Goal: Information Seeking & Learning: Learn about a topic

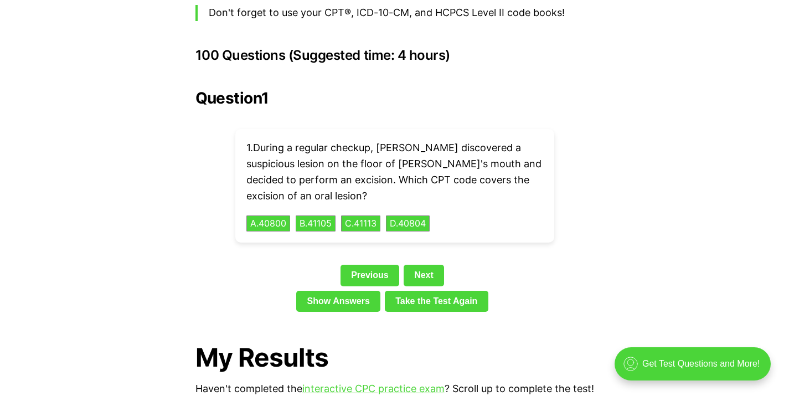
scroll to position [2466, 0]
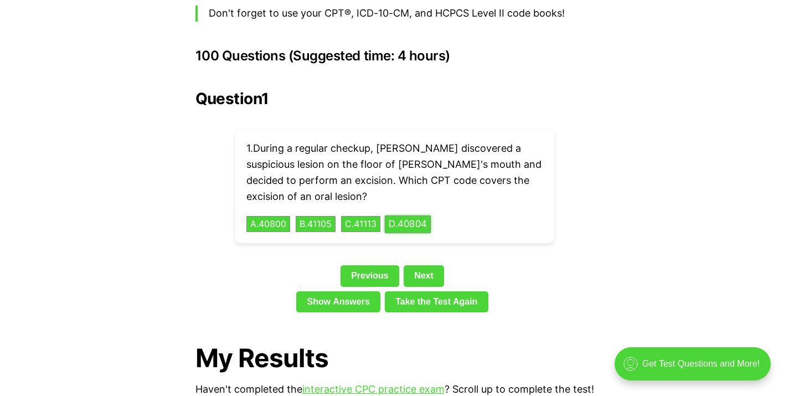
click at [416, 215] on button "D . 40804" at bounding box center [408, 223] width 46 height 17
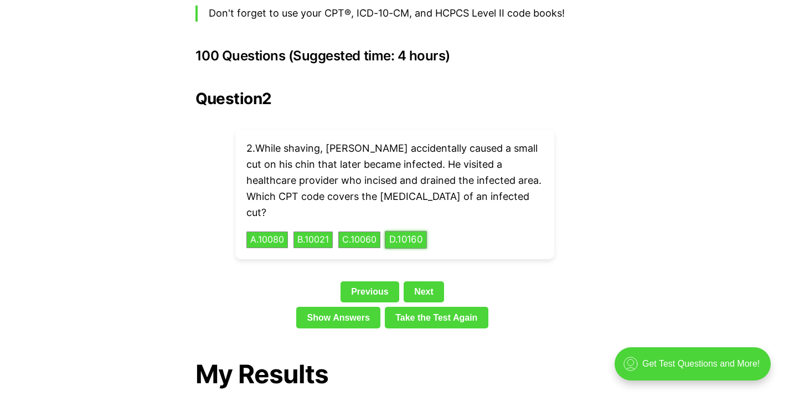
click at [427, 232] on button "D . 10160" at bounding box center [406, 240] width 42 height 17
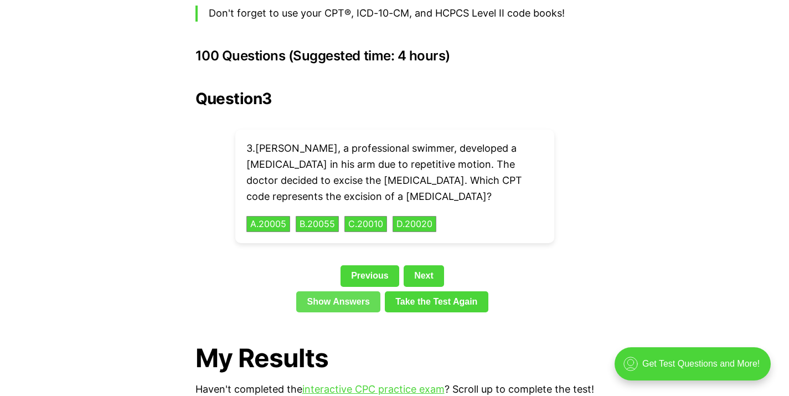
click at [336, 291] on link "Show Answers" at bounding box center [338, 301] width 84 height 21
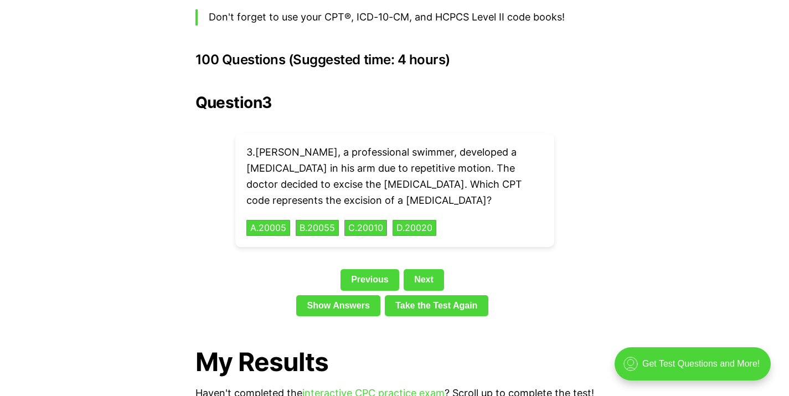
scroll to position [2416, 0]
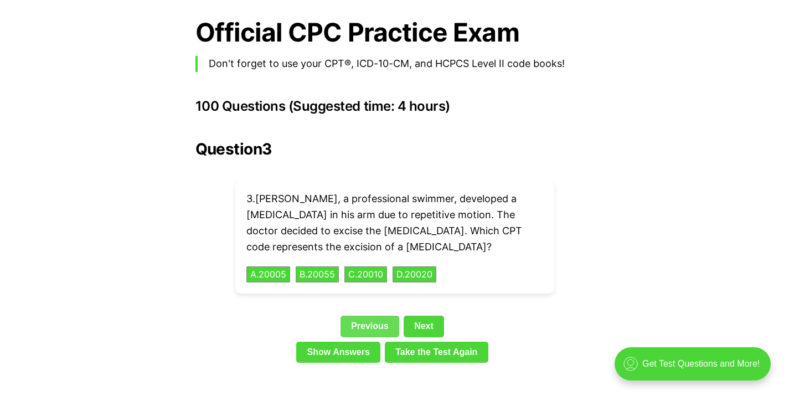
click at [380, 316] on link "Previous" at bounding box center [370, 326] width 59 height 21
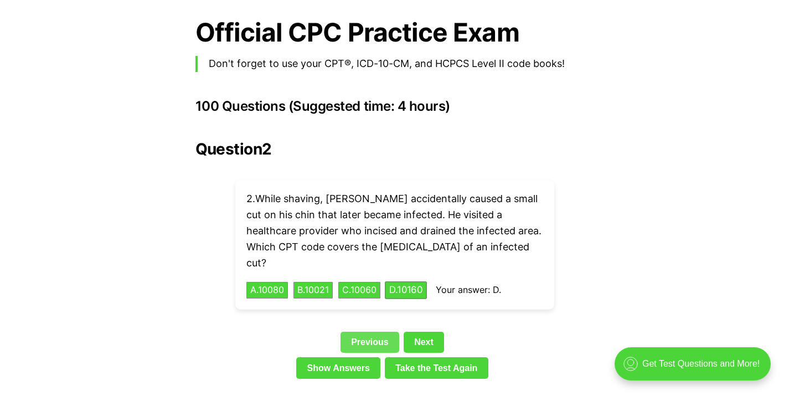
click at [371, 332] on link "Previous" at bounding box center [370, 342] width 59 height 21
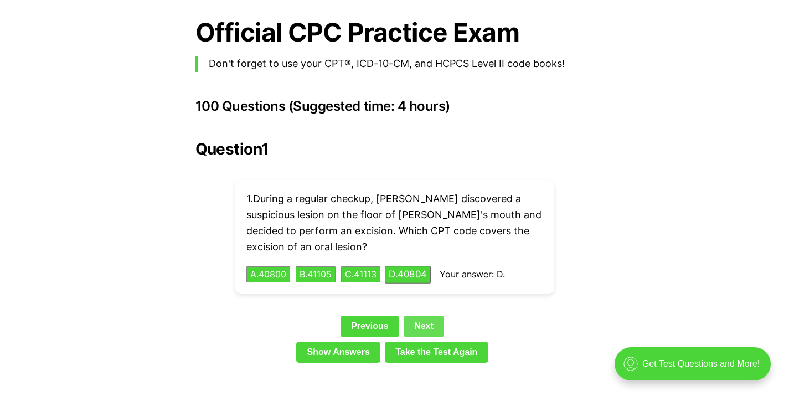
click at [436, 316] on link "Next" at bounding box center [424, 326] width 40 height 21
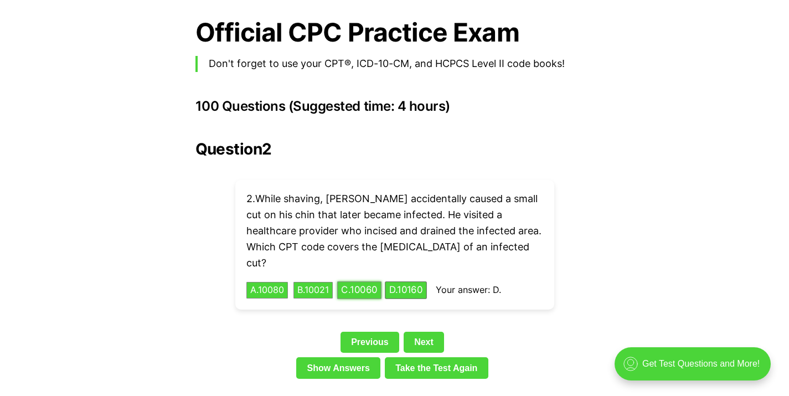
click at [369, 282] on button "C . 10060" at bounding box center [359, 290] width 44 height 17
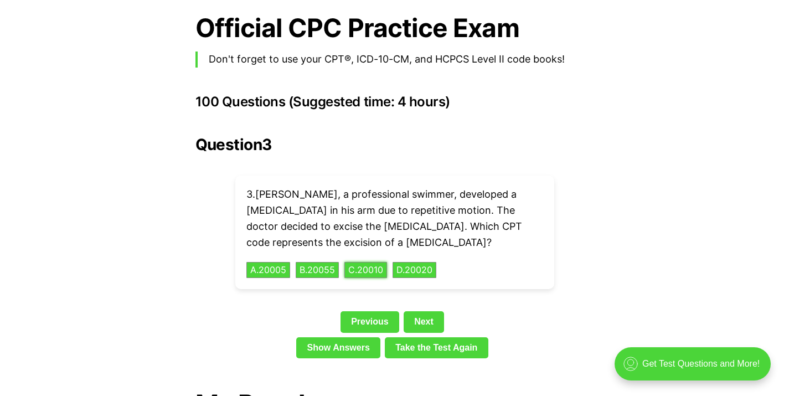
scroll to position [2420, 0]
click at [422, 311] on link "Next" at bounding box center [424, 321] width 40 height 21
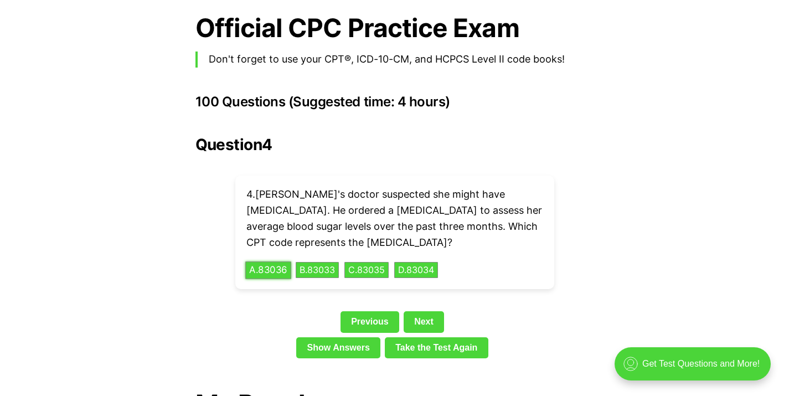
click at [260, 261] on button "A . 83036" at bounding box center [268, 269] width 46 height 17
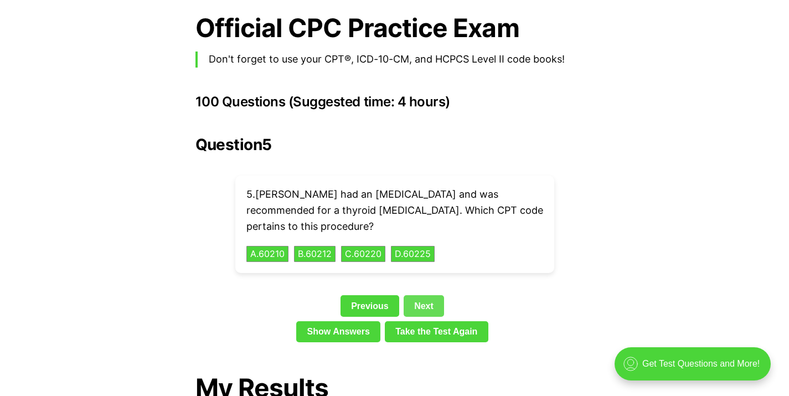
click at [425, 296] on link "Next" at bounding box center [424, 305] width 40 height 21
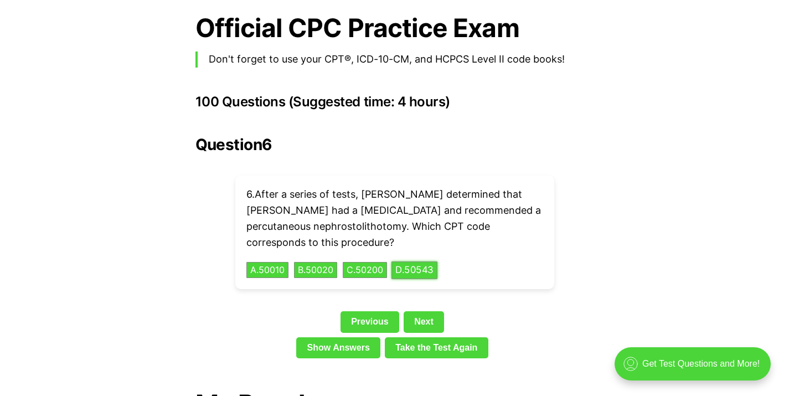
click at [418, 261] on button "D . 50543" at bounding box center [415, 269] width 46 height 17
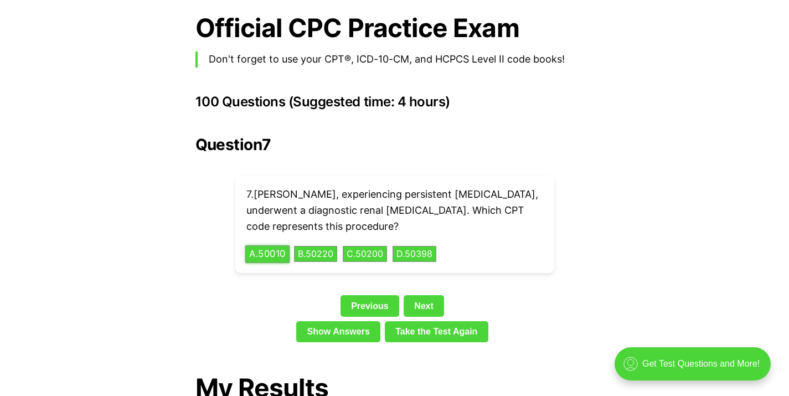
click at [281, 245] on button "A . 50010" at bounding box center [267, 253] width 44 height 17
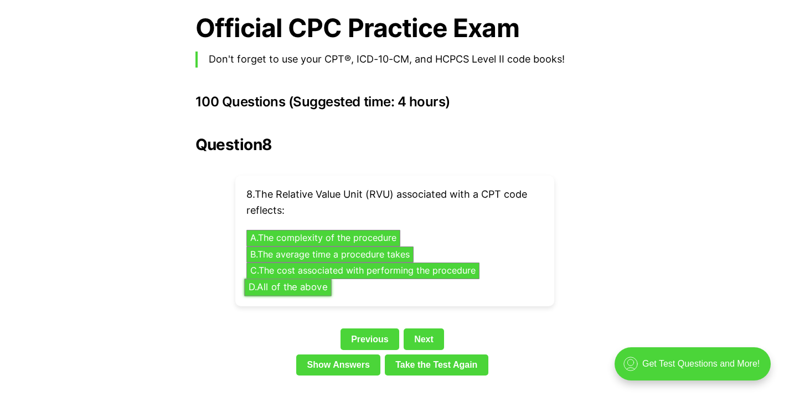
click at [299, 279] on button "D . All of the above" at bounding box center [288, 287] width 88 height 17
click at [429, 316] on div "💡 Heads up! Our practice exams have been updated for 2025. Check out our free, …" at bounding box center [394, 140] width 789 height 4195
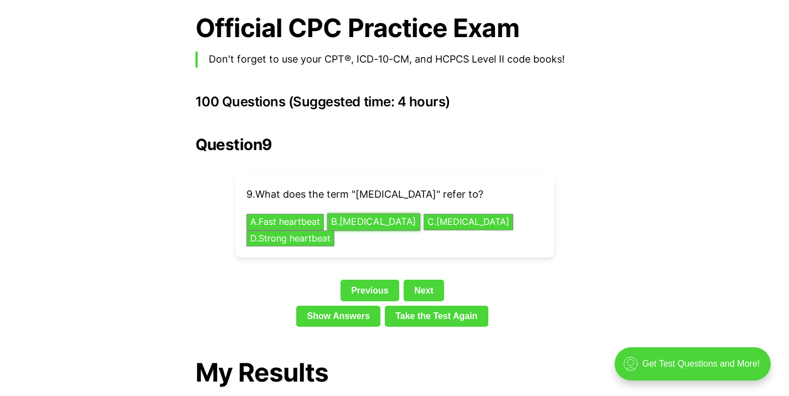
click at [359, 214] on button "B . [MEDICAL_DATA]" at bounding box center [373, 222] width 93 height 17
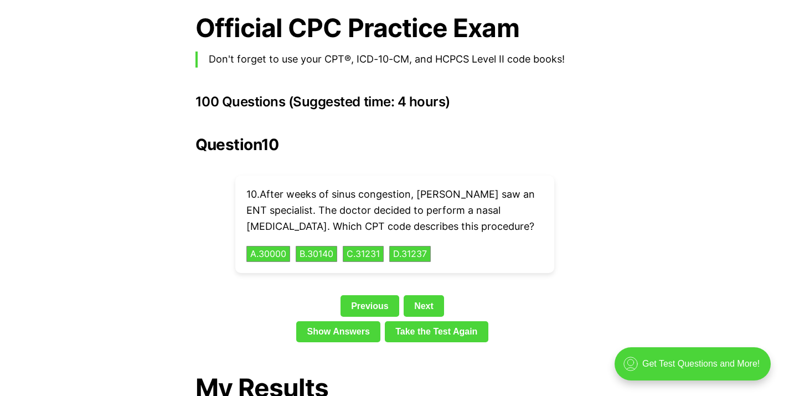
click at [430, 274] on div "Question 10 10 . After weeks of sinus congestion, [PERSON_NAME] saw an ENT spec…" at bounding box center [395, 241] width 399 height 211
click at [370, 245] on button "C . 31231" at bounding box center [363, 253] width 43 height 17
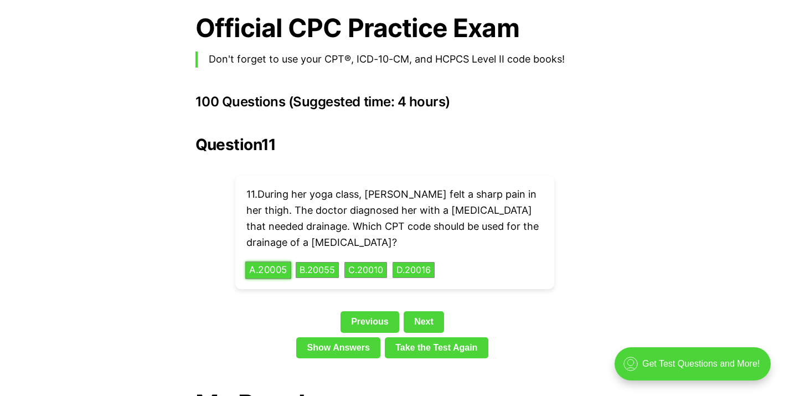
click at [275, 261] on button "A . 20005" at bounding box center [268, 269] width 46 height 17
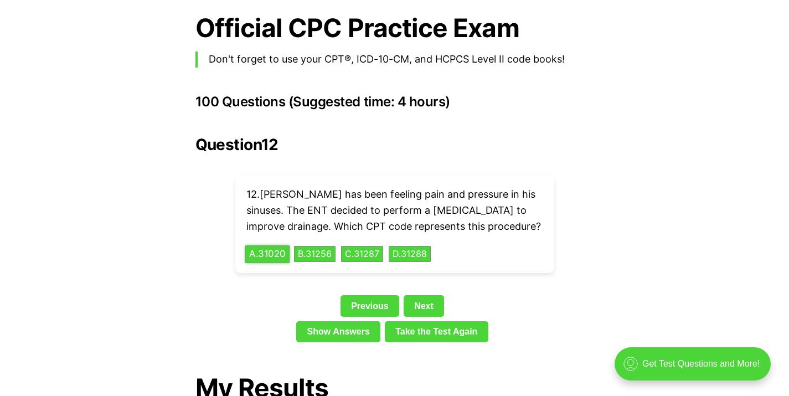
click at [281, 245] on button "A . 31020" at bounding box center [267, 253] width 44 height 17
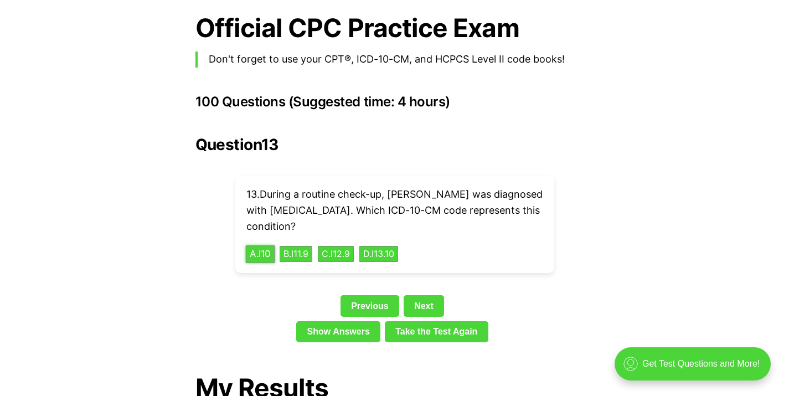
click at [266, 245] on button "A . I10" at bounding box center [259, 253] width 29 height 17
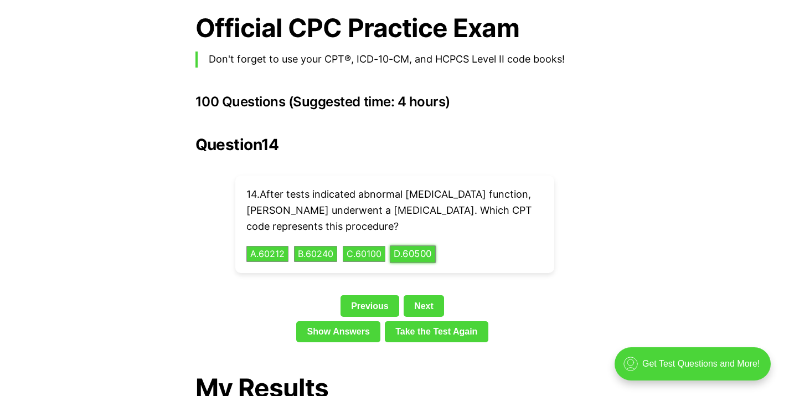
click at [436, 245] on button "D . 60500" at bounding box center [413, 253] width 46 height 17
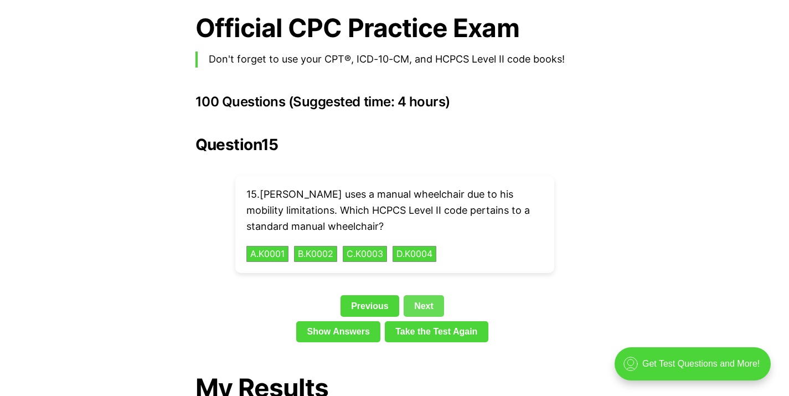
click at [426, 296] on link "Next" at bounding box center [424, 305] width 40 height 21
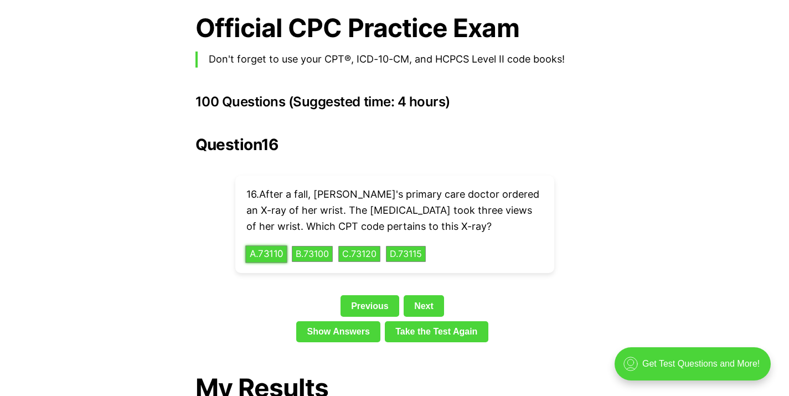
click at [271, 245] on button "A . 73110" at bounding box center [266, 253] width 42 height 17
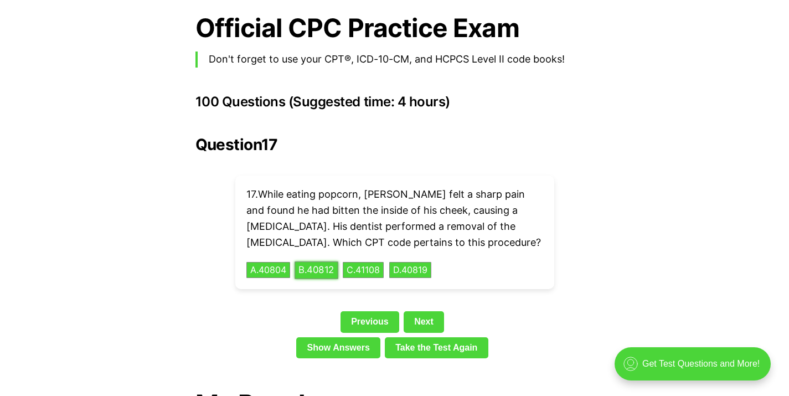
click at [311, 261] on button "B . 40812" at bounding box center [317, 269] width 44 height 17
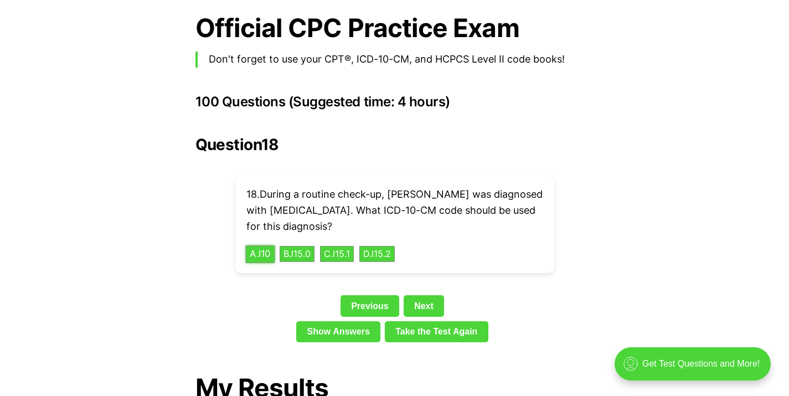
click at [272, 245] on button "A . I10" at bounding box center [259, 253] width 29 height 17
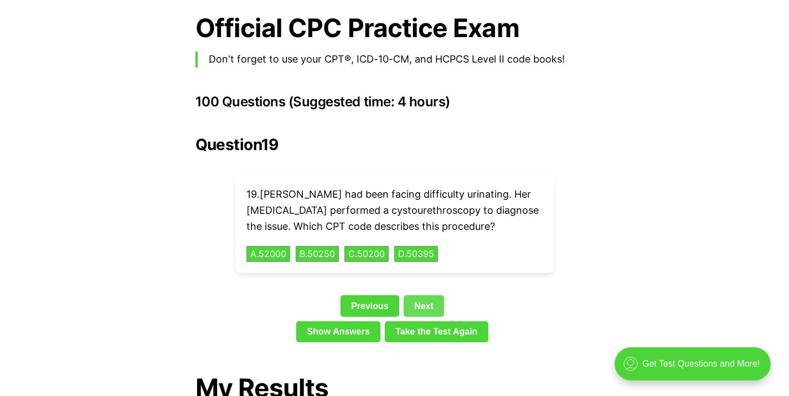
click at [429, 295] on link "Next" at bounding box center [424, 305] width 40 height 21
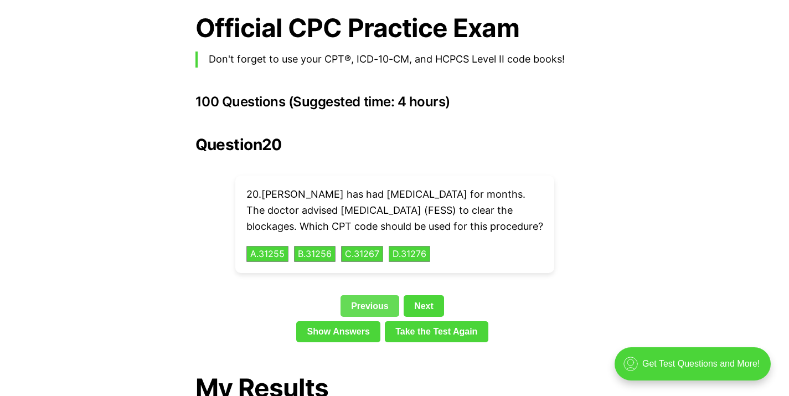
click at [363, 304] on link "Previous" at bounding box center [370, 305] width 59 height 21
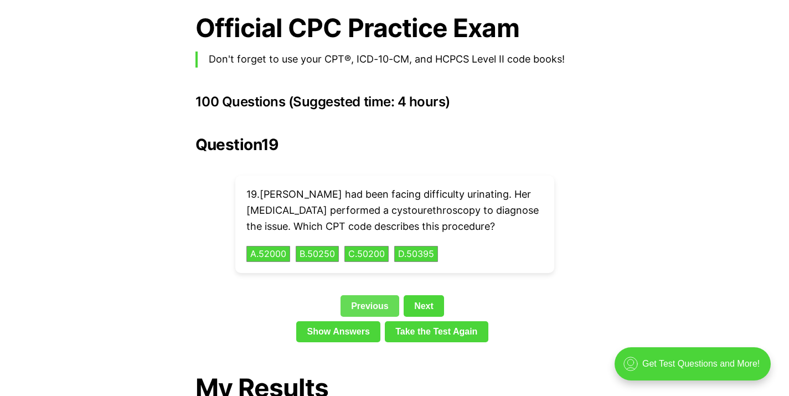
click at [369, 295] on link "Previous" at bounding box center [370, 305] width 59 height 21
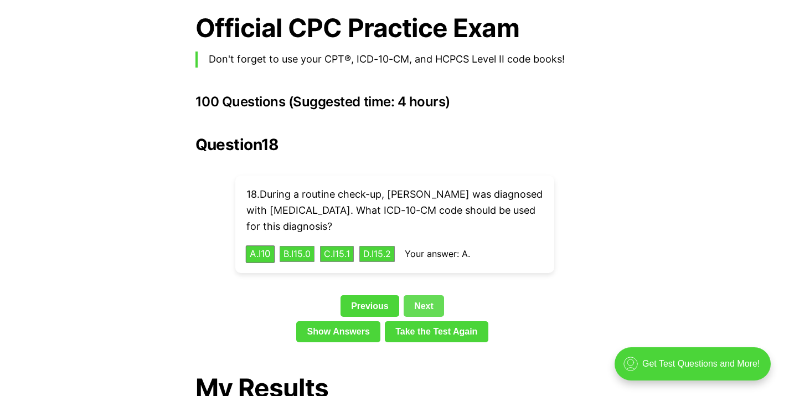
click at [421, 295] on link "Next" at bounding box center [424, 305] width 40 height 21
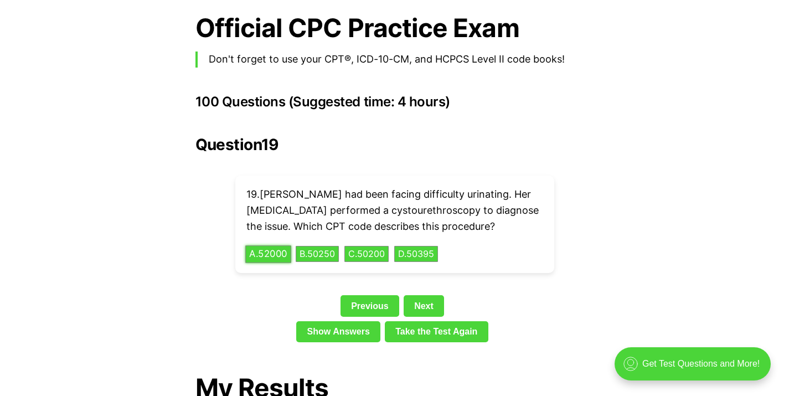
click at [269, 245] on button "A . 52000" at bounding box center [268, 253] width 46 height 17
click at [419, 290] on div "Question 19 19 . [PERSON_NAME] had been facing difficulty urinating. Her [MEDIC…" at bounding box center [395, 241] width 399 height 211
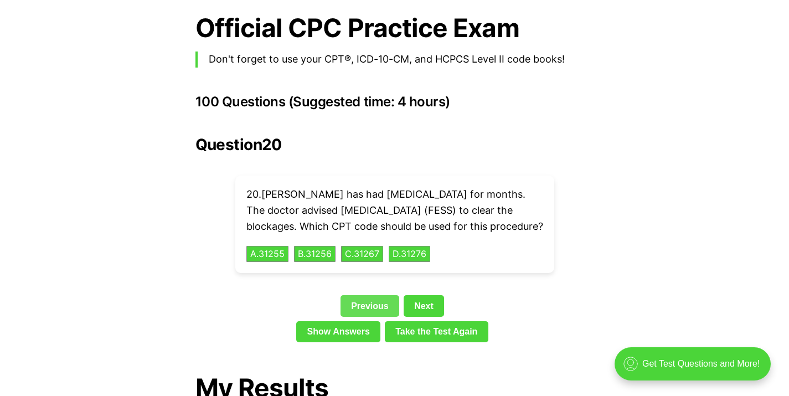
click at [361, 301] on link "Previous" at bounding box center [370, 305] width 59 height 21
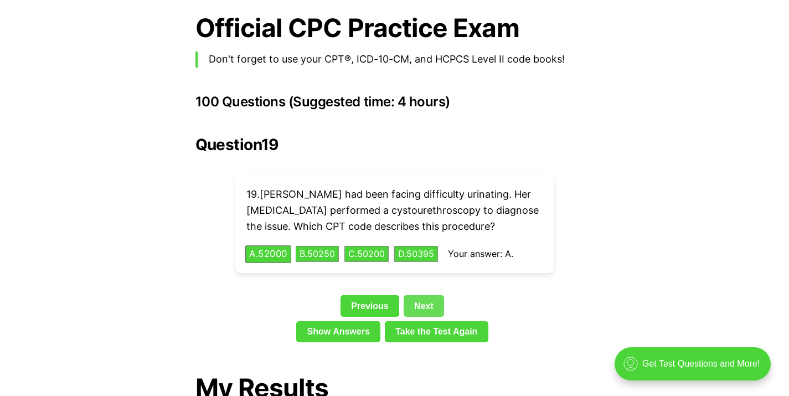
click at [419, 295] on link "Next" at bounding box center [424, 305] width 40 height 21
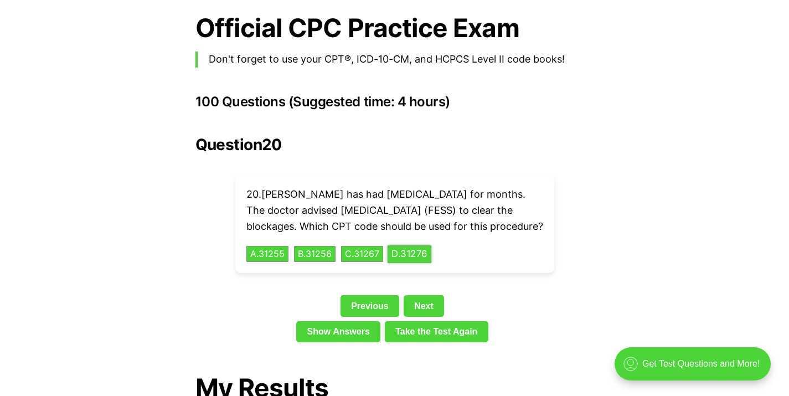
click at [423, 256] on button "D . 31276" at bounding box center [410, 253] width 44 height 17
click at [434, 304] on div "Question 20 20 . [PERSON_NAME] has had [MEDICAL_DATA] for months. The doctor ad…" at bounding box center [395, 241] width 399 height 211
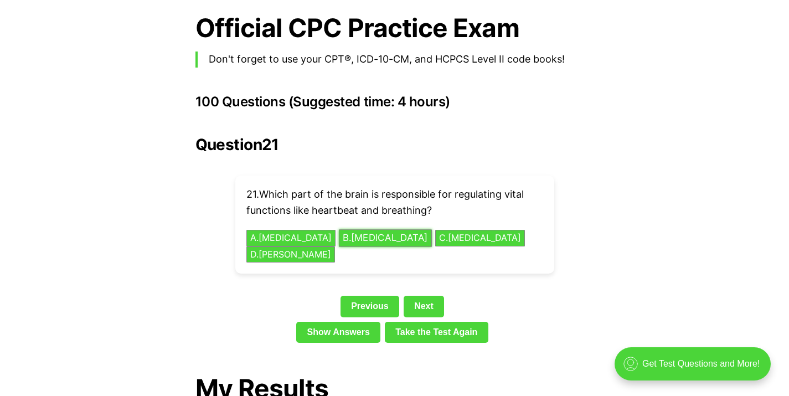
click at [367, 229] on button "B . [MEDICAL_DATA]" at bounding box center [385, 237] width 93 height 17
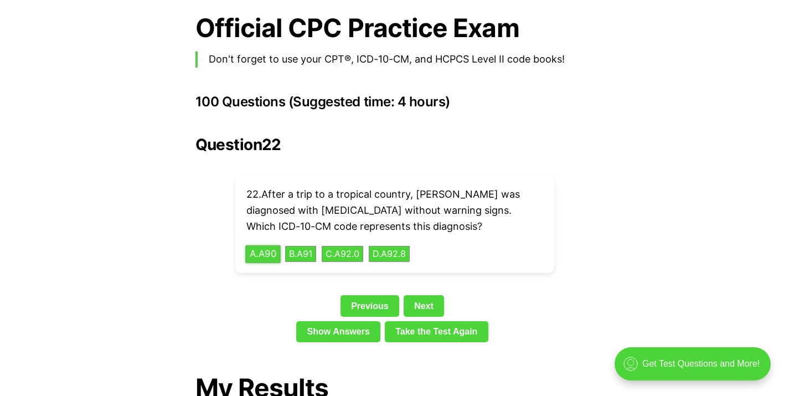
click at [270, 245] on button "A . A90" at bounding box center [262, 253] width 35 height 17
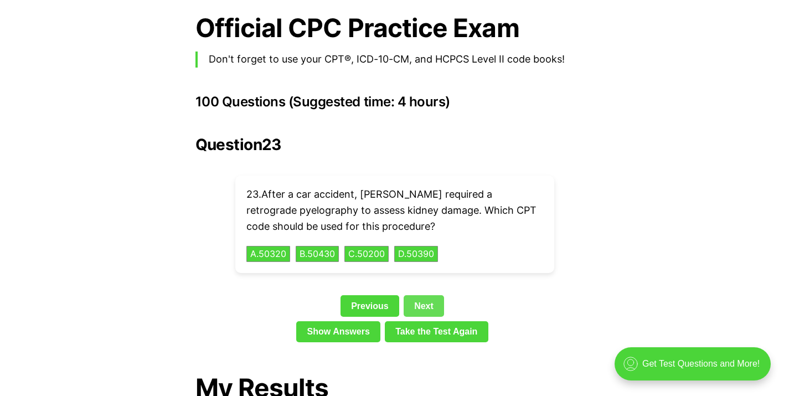
click at [418, 295] on link "Next" at bounding box center [424, 305] width 40 height 21
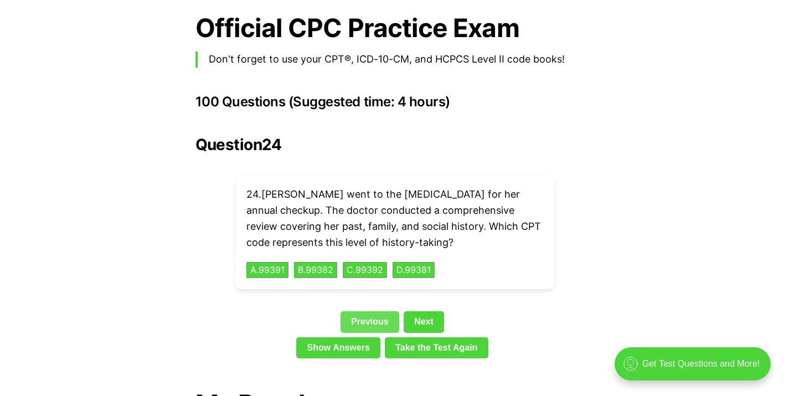
click at [358, 311] on link "Previous" at bounding box center [370, 321] width 59 height 21
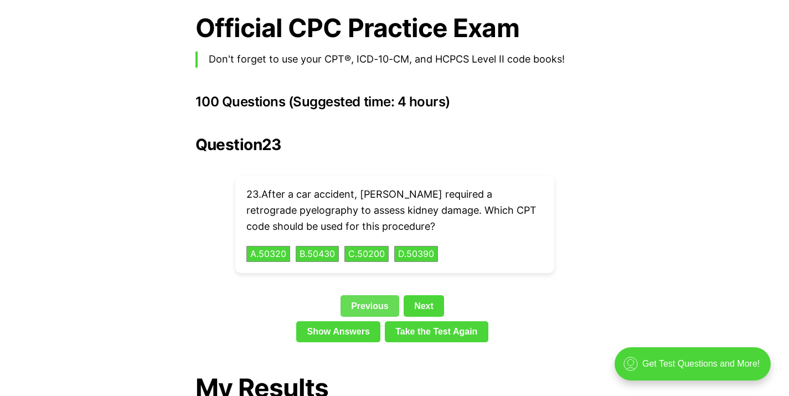
click at [381, 295] on link "Previous" at bounding box center [370, 305] width 59 height 21
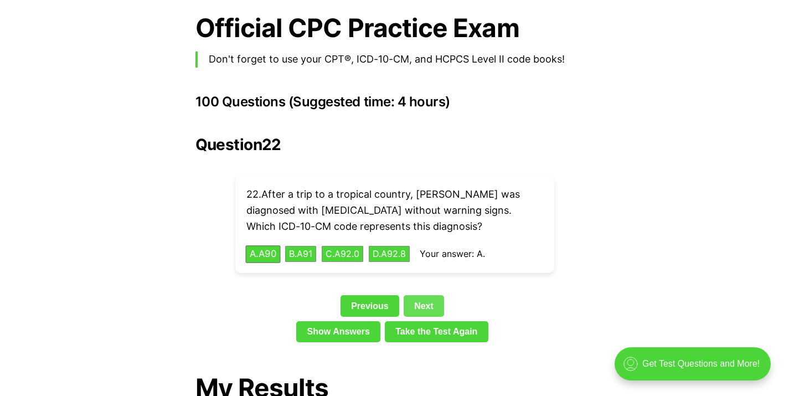
click at [418, 295] on link "Next" at bounding box center [424, 305] width 40 height 21
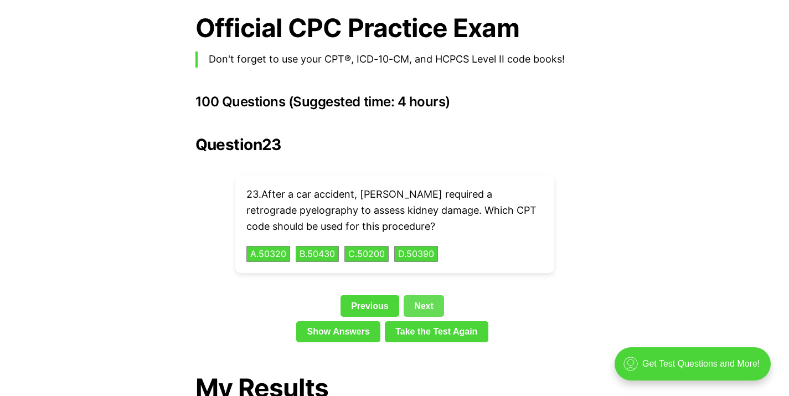
click at [421, 295] on link "Next" at bounding box center [424, 305] width 40 height 21
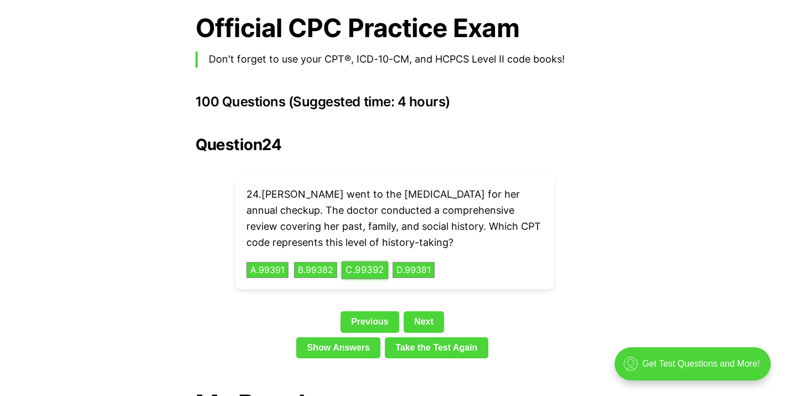
click at [368, 261] on button "C . 99392" at bounding box center [365, 269] width 47 height 17
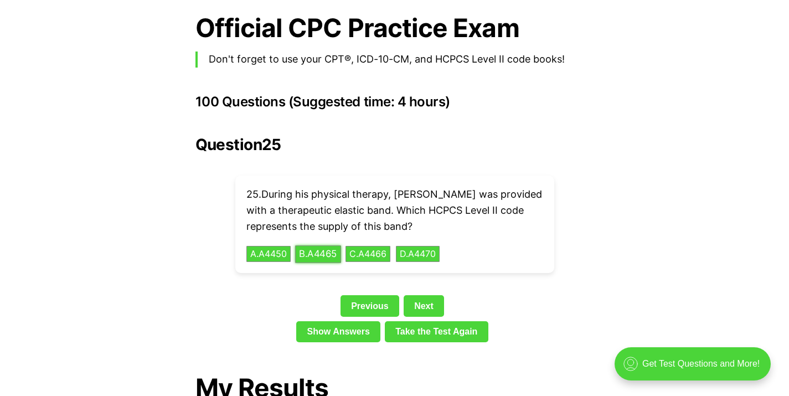
click at [333, 245] on button "B . A4465" at bounding box center [318, 253] width 46 height 17
click at [423, 295] on link "Next" at bounding box center [424, 305] width 40 height 21
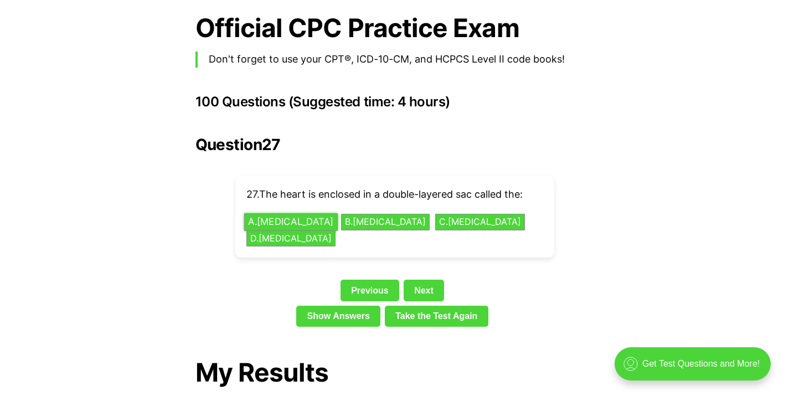
click at [280, 214] on button "A . [MEDICAL_DATA]" at bounding box center [291, 222] width 94 height 17
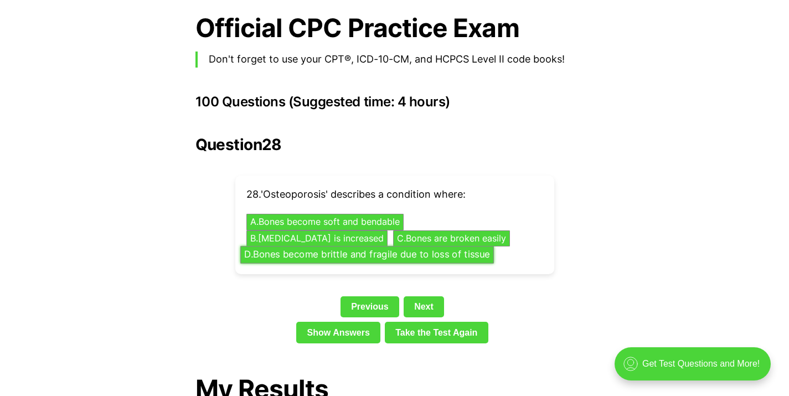
click at [358, 246] on button "D . Bones become brittle and fragile due to loss of tissue" at bounding box center [367, 254] width 254 height 17
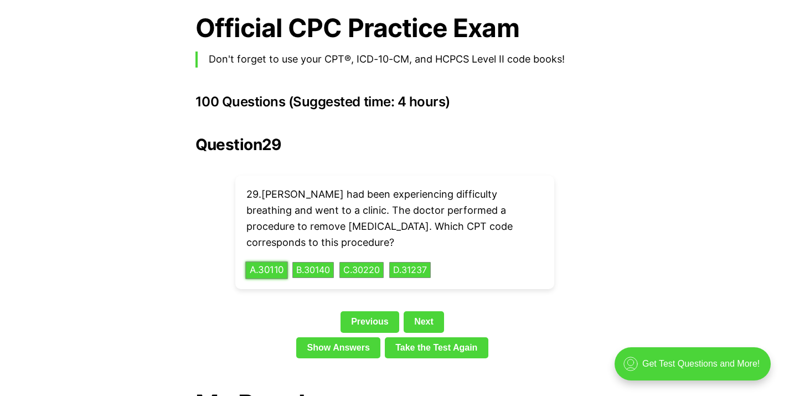
click at [275, 261] on button "A . 30110" at bounding box center [266, 269] width 43 height 17
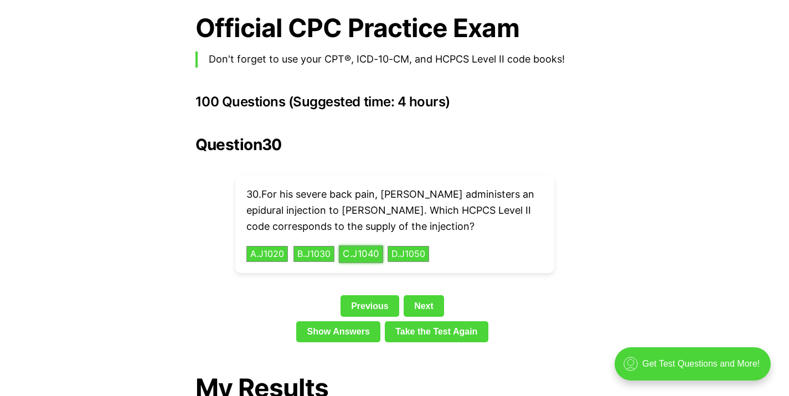
click at [367, 245] on button "C . J1040" at bounding box center [361, 253] width 44 height 17
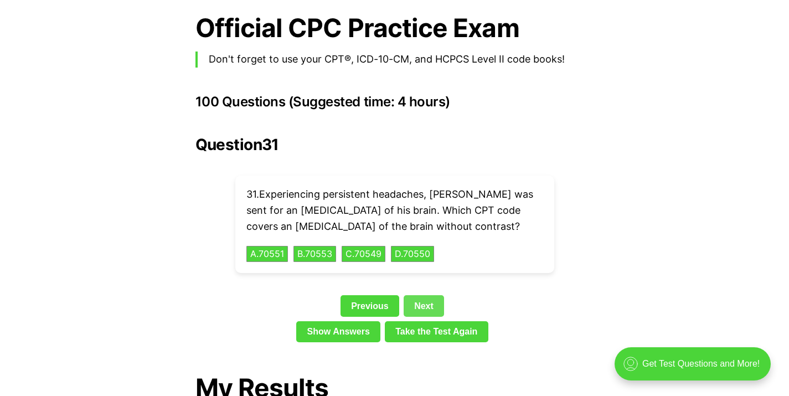
click at [427, 295] on link "Next" at bounding box center [424, 305] width 40 height 21
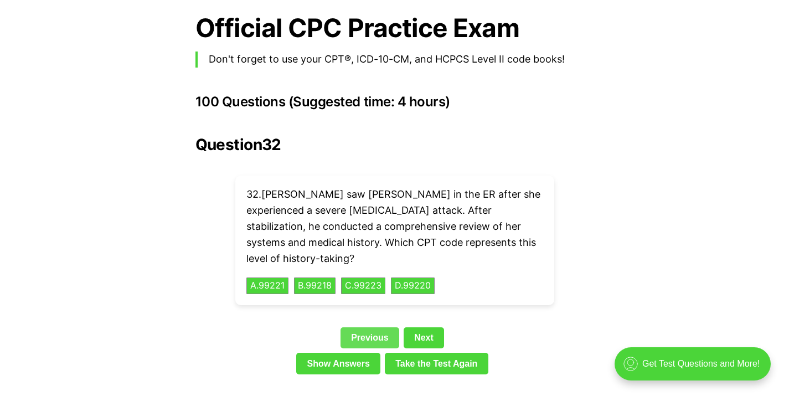
click at [366, 327] on link "Previous" at bounding box center [370, 337] width 59 height 21
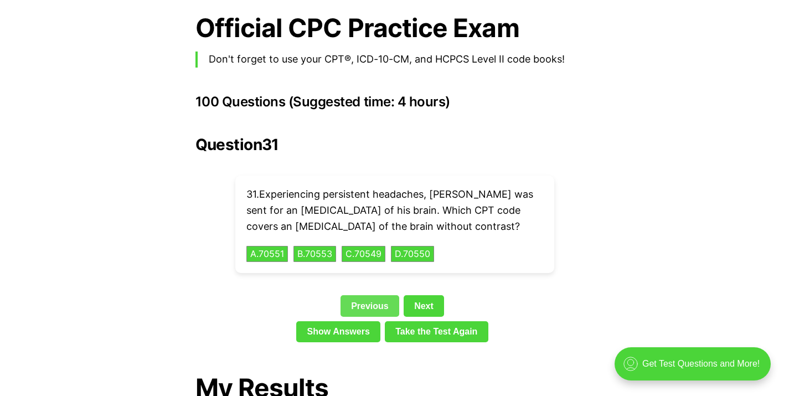
click at [382, 295] on link "Previous" at bounding box center [370, 305] width 59 height 21
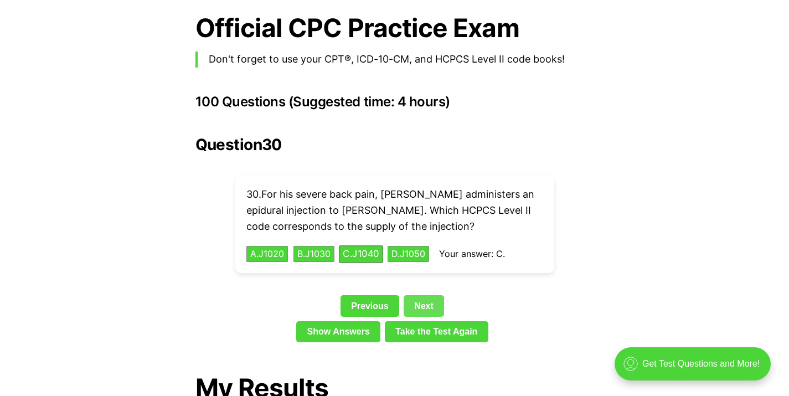
click at [422, 295] on link "Next" at bounding box center [424, 305] width 40 height 21
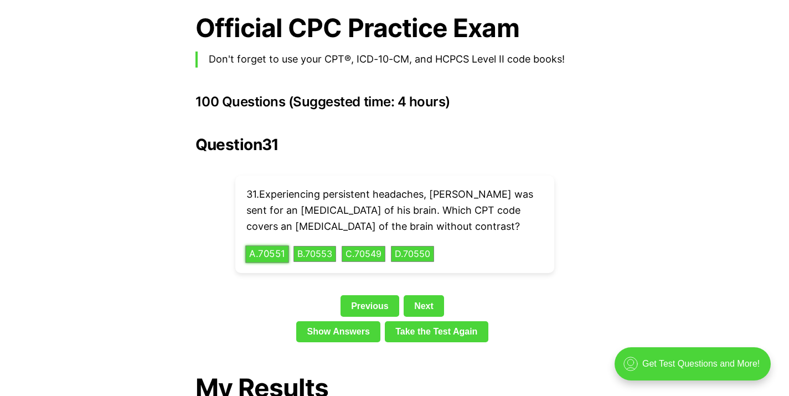
click at [263, 245] on button "A . 70551" at bounding box center [267, 253] width 44 height 17
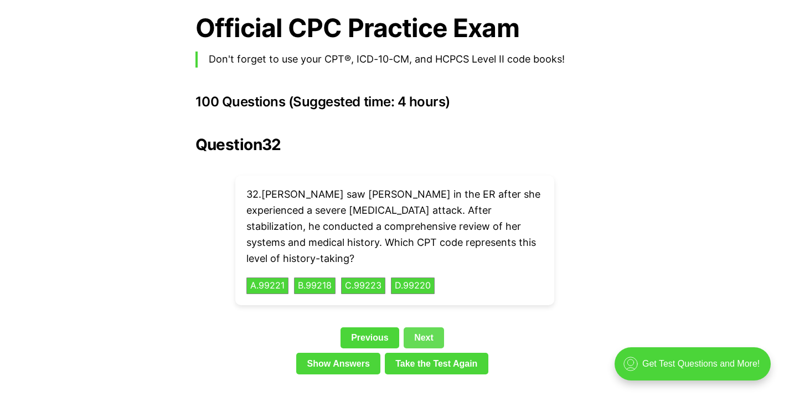
click at [434, 291] on div "Question 32 32 . [PERSON_NAME] saw [PERSON_NAME] in the ER after she experience…" at bounding box center [395, 257] width 399 height 243
click at [432, 327] on link "Next" at bounding box center [424, 337] width 40 height 21
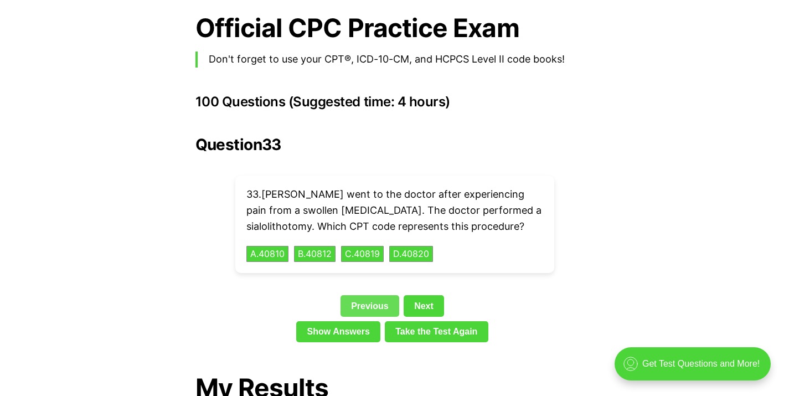
click at [359, 295] on link "Previous" at bounding box center [370, 305] width 59 height 21
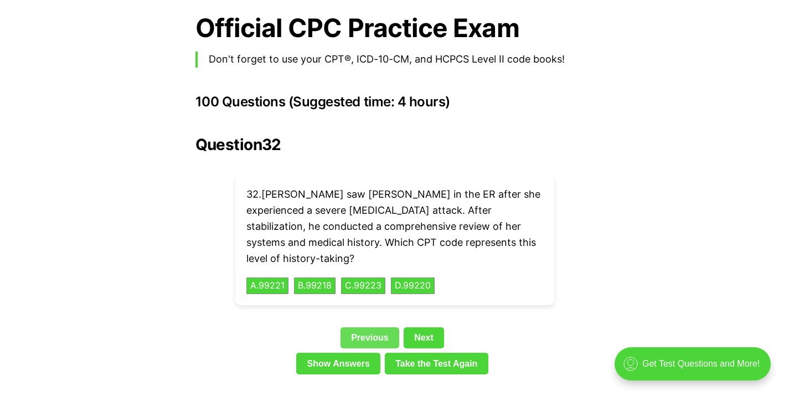
click at [368, 327] on link "Previous" at bounding box center [370, 337] width 59 height 21
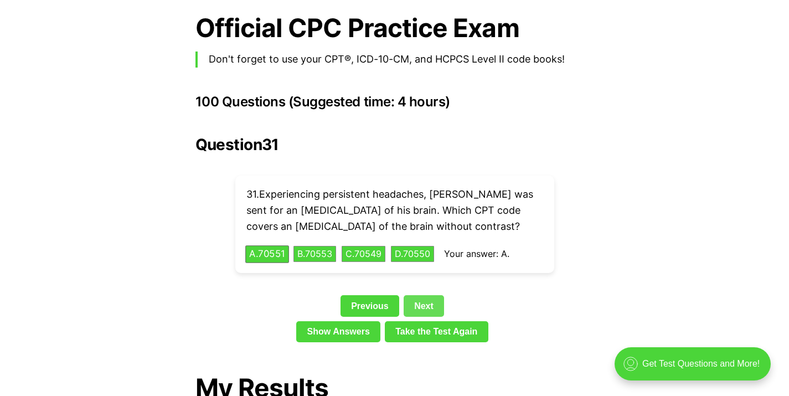
click at [424, 295] on link "Next" at bounding box center [424, 305] width 40 height 21
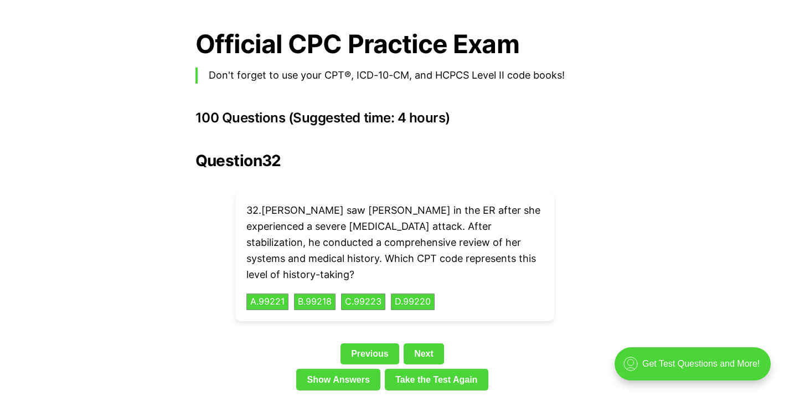
scroll to position [2401, 0]
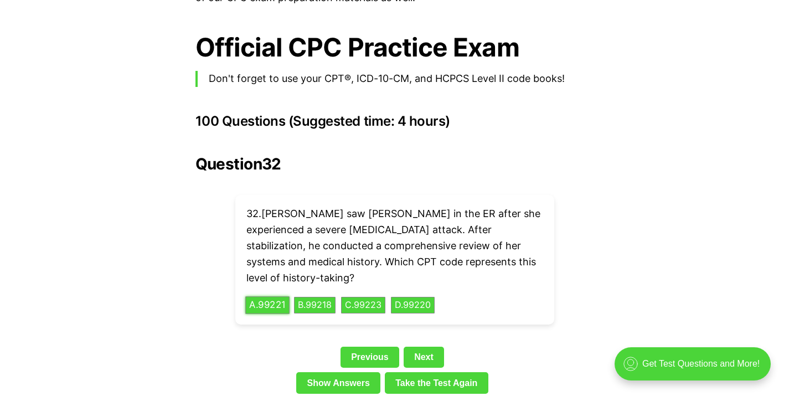
click at [262, 297] on button "A . 99221" at bounding box center [267, 305] width 44 height 17
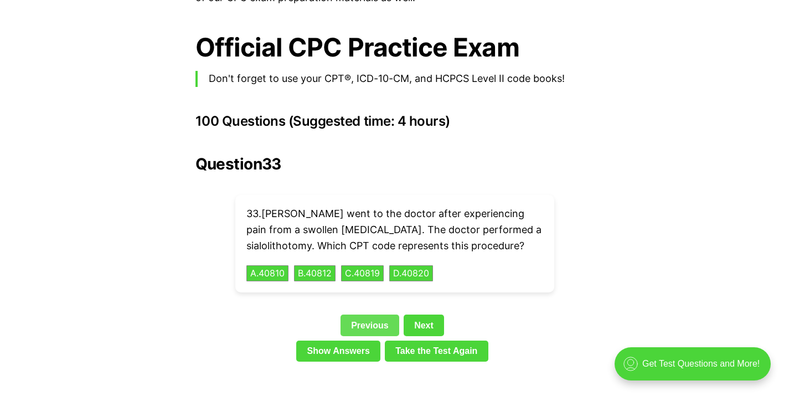
click at [382, 315] on link "Previous" at bounding box center [370, 325] width 59 height 21
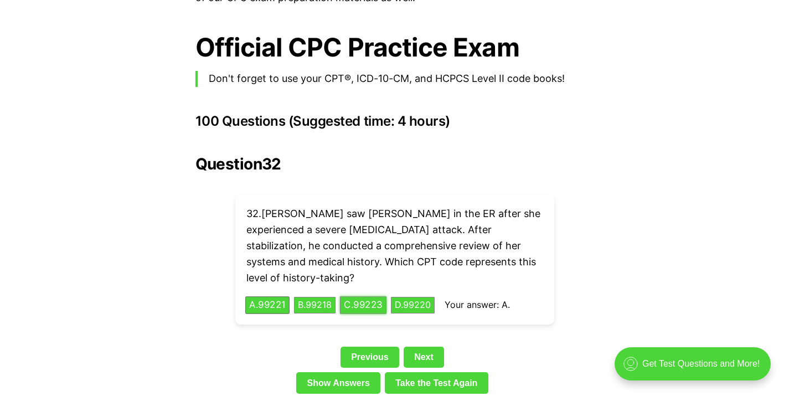
click at [382, 297] on button "C . 99223" at bounding box center [363, 305] width 47 height 17
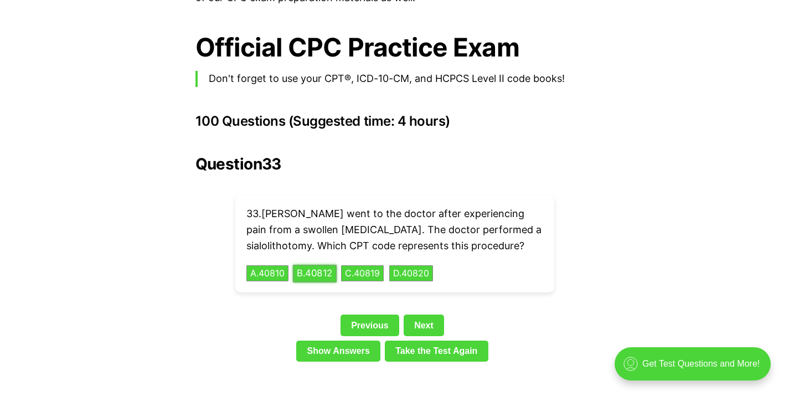
click at [315, 265] on button "B . 40812" at bounding box center [315, 273] width 44 height 17
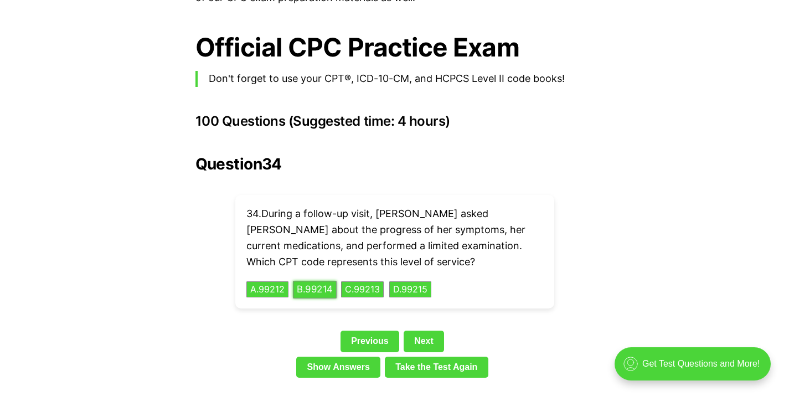
click at [320, 281] on button "B . 99214" at bounding box center [315, 289] width 44 height 17
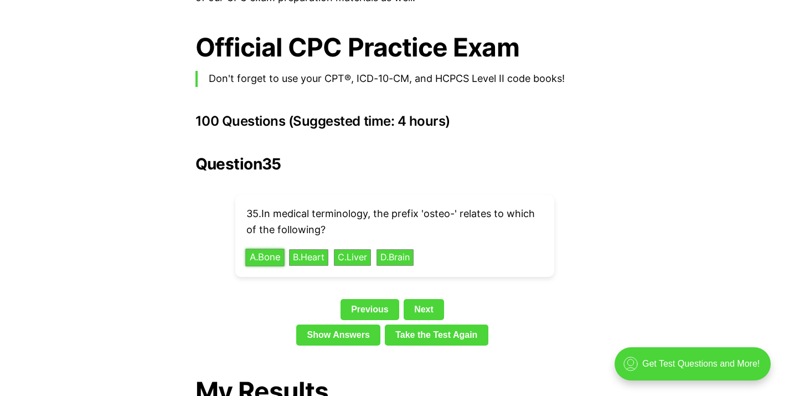
click at [279, 249] on button "A . Bone" at bounding box center [264, 257] width 39 height 17
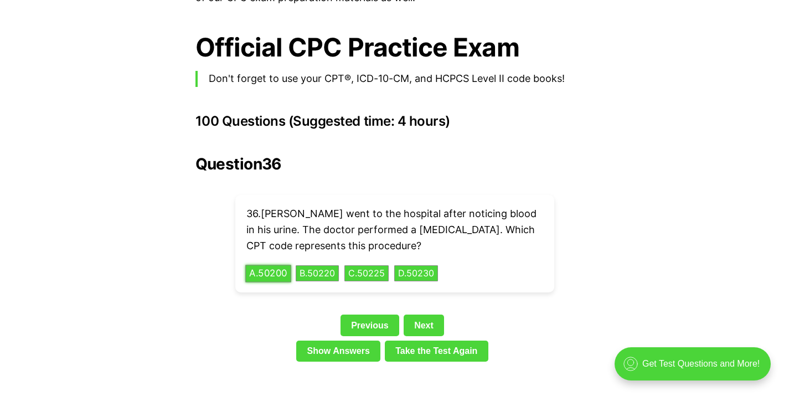
click at [248, 265] on button "A . 50200" at bounding box center [268, 273] width 46 height 17
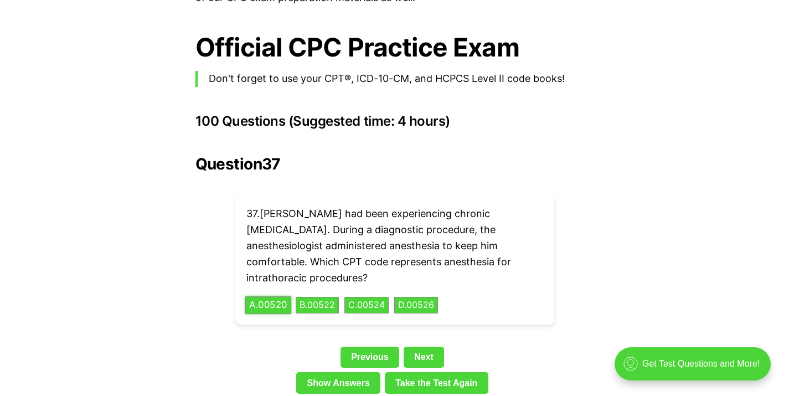
click at [284, 297] on button "A . 00520" at bounding box center [268, 305] width 46 height 17
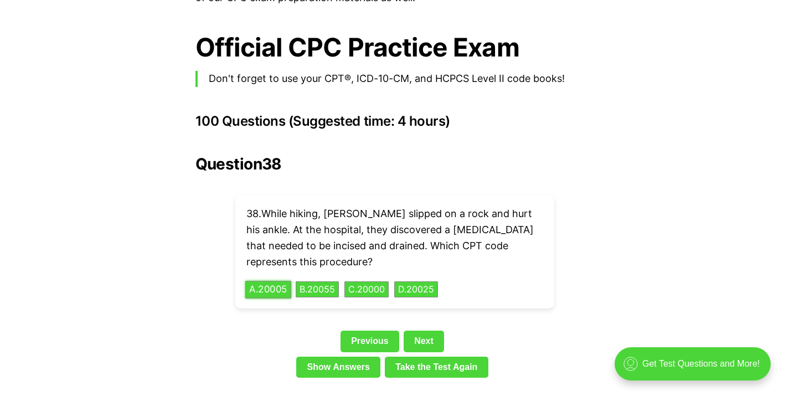
click at [272, 281] on button "A . 20005" at bounding box center [268, 289] width 46 height 17
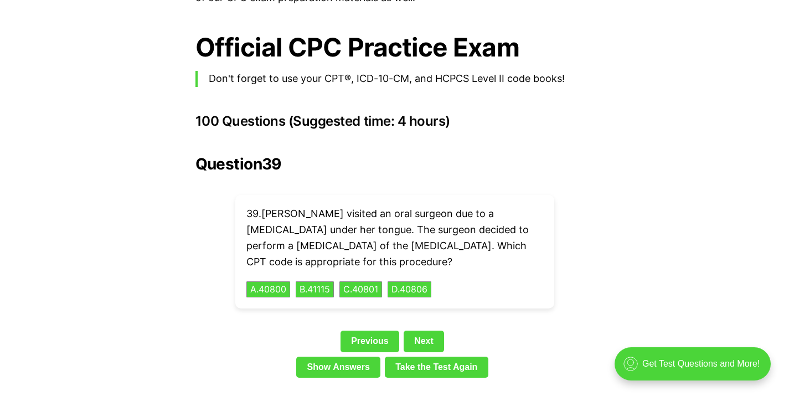
click at [243, 287] on div "Question 39 39 . [PERSON_NAME] visited an oral surgeon due to a [MEDICAL_DATA] …" at bounding box center [395, 268] width 399 height 227
click at [331, 281] on button "B . 41115" at bounding box center [315, 289] width 40 height 17
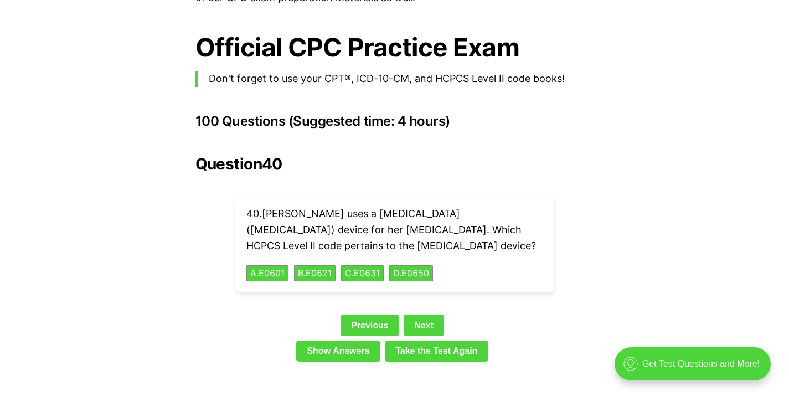
click at [272, 245] on div "40 . [PERSON_NAME] uses a [MEDICAL_DATA] ([MEDICAL_DATA]) device for her [MEDIC…" at bounding box center [394, 243] width 319 height 97
click at [272, 265] on button "A . E0601" at bounding box center [267, 273] width 44 height 17
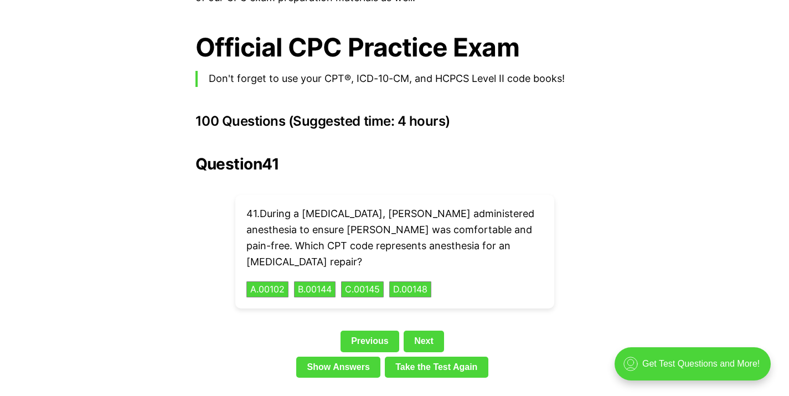
click at [434, 264] on div "41 . During a [MEDICAL_DATA], [PERSON_NAME] administered anesthesia to ensure […" at bounding box center [394, 252] width 319 height 114
click at [430, 281] on button "D . 00148" at bounding box center [410, 289] width 44 height 17
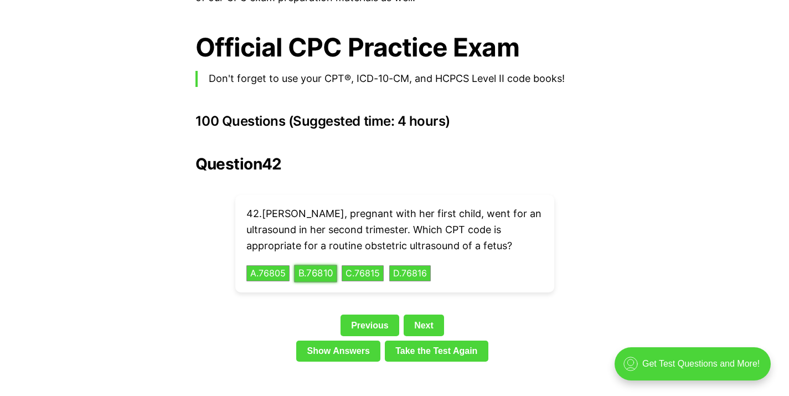
click at [330, 265] on button "B . 76810" at bounding box center [315, 273] width 43 height 17
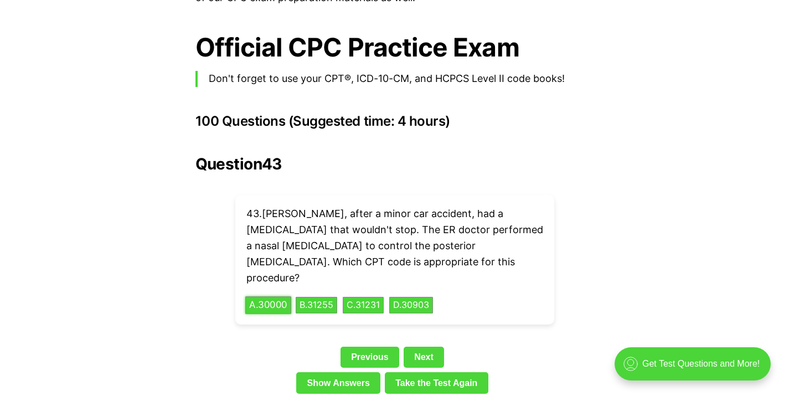
click at [256, 297] on button "A . 30000" at bounding box center [268, 305] width 46 height 17
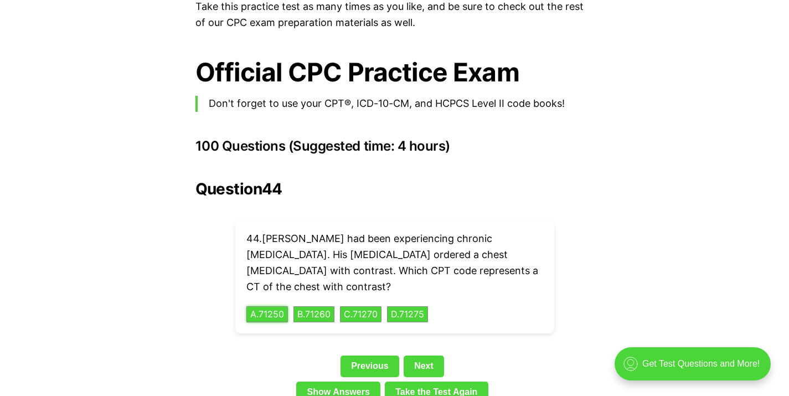
scroll to position [2378, 0]
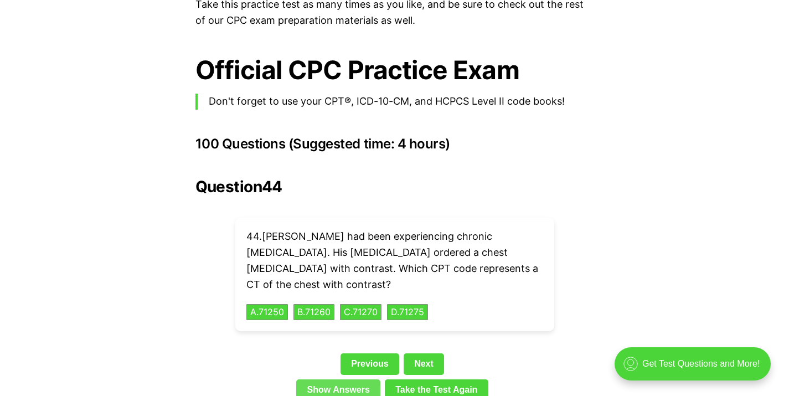
click at [328, 379] on link "Show Answers" at bounding box center [338, 389] width 84 height 21
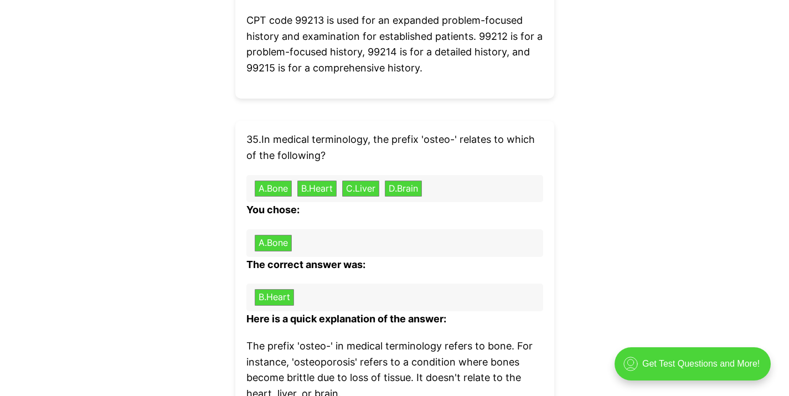
scroll to position [6648, 0]
